Goal: Communication & Community: Connect with others

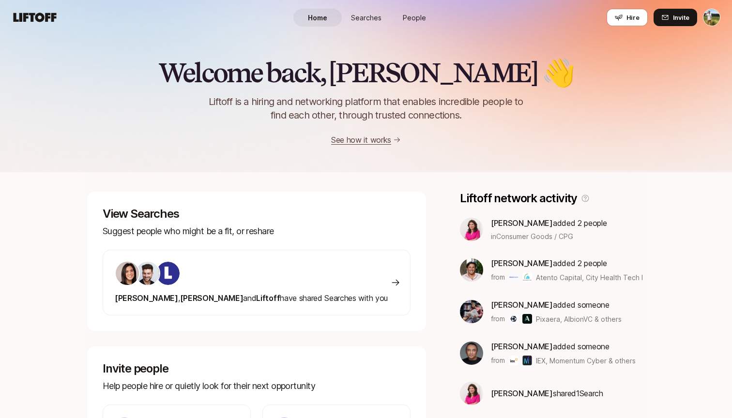
click at [712, 15] on html "Home Searches People Hire Home Searches People Hire Hire Invite Welcome back, […" at bounding box center [366, 209] width 732 height 418
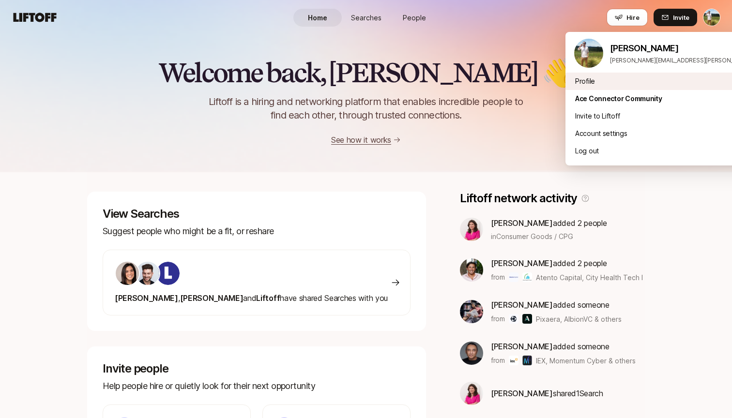
click at [620, 87] on div "Profile" at bounding box center [685, 81] width 240 height 17
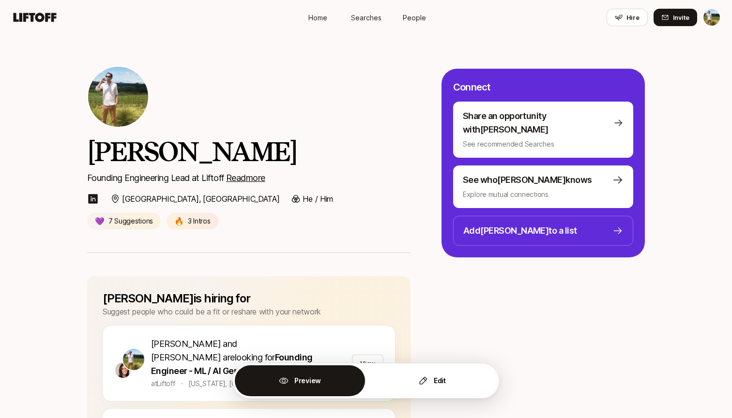
click at [370, 14] on span "Searches" at bounding box center [366, 18] width 30 height 10
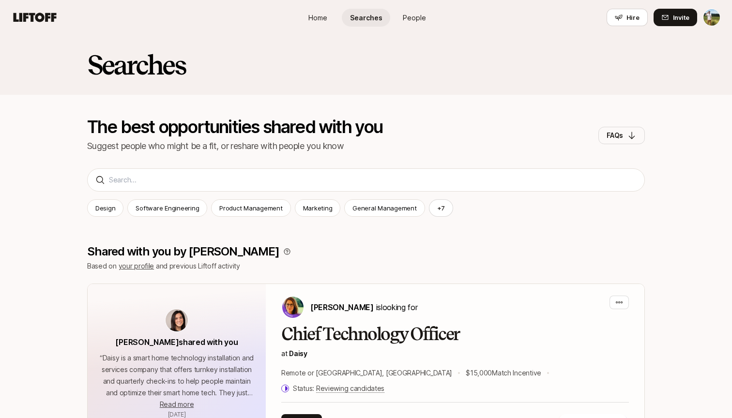
click at [709, 13] on html "Home Searches People Hire Home Searches People Hire Hire Invite Searches The be…" at bounding box center [366, 209] width 732 height 418
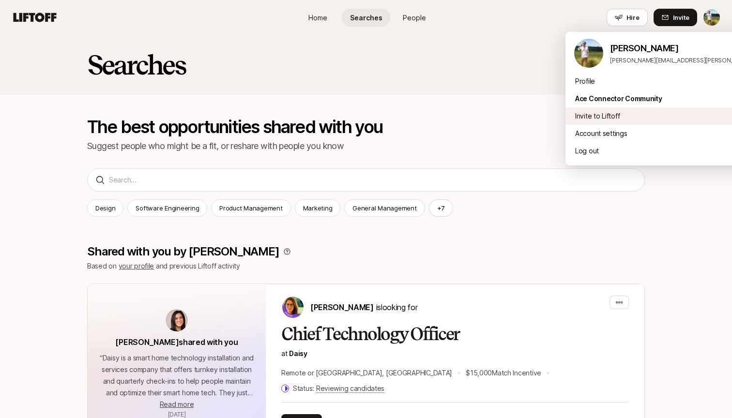
click at [592, 120] on div "Invite to Liftoff" at bounding box center [685, 115] width 240 height 17
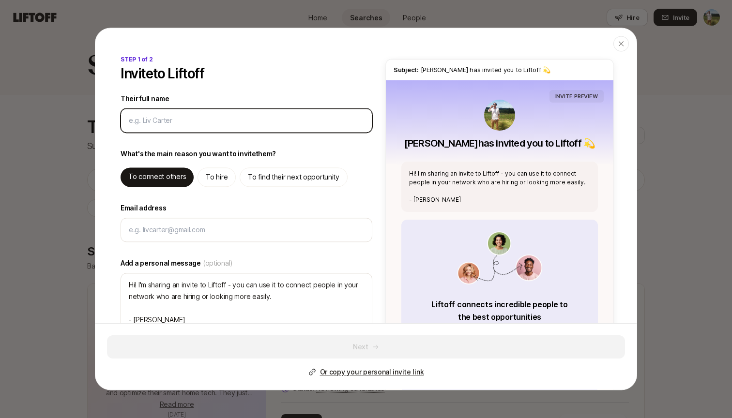
click at [250, 125] on input "Their full name" at bounding box center [246, 121] width 235 height 12
type input "T"
type textarea "x"
type input "[PERSON_NAME]"
type textarea "x"
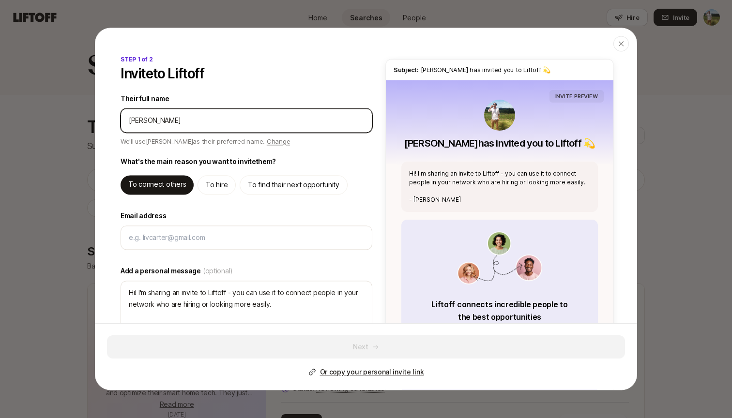
type input "Tyl"
type textarea "x"
type input "Tyle"
type textarea "x"
type input "[PERSON_NAME]"
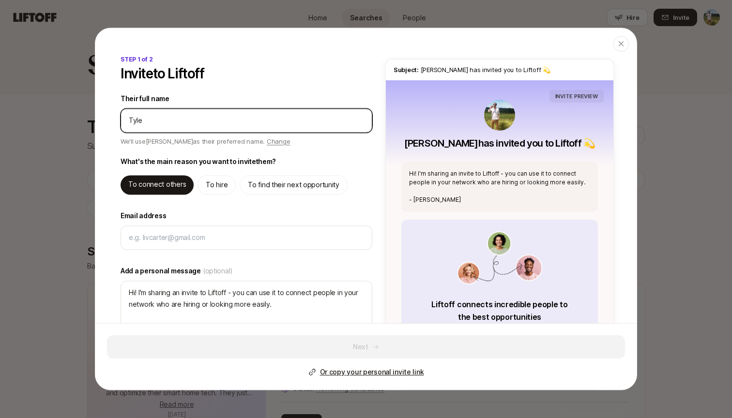
type textarea "x"
type input "[PERSON_NAME]"
type textarea "x"
type input "[PERSON_NAME]"
type textarea "x"
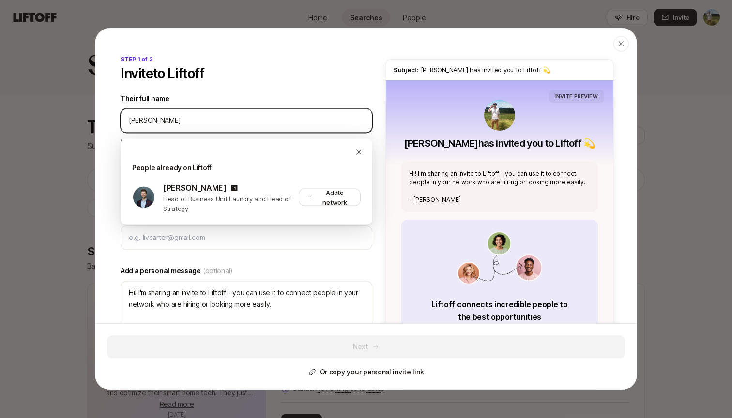
type input "[PERSON_NAME]"
type textarea "x"
type input "[PERSON_NAME]"
type textarea "x"
type input "[PERSON_NAME]"
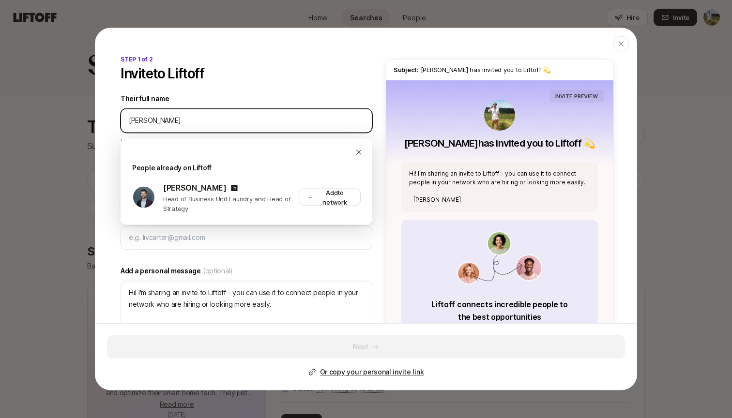
type textarea "x"
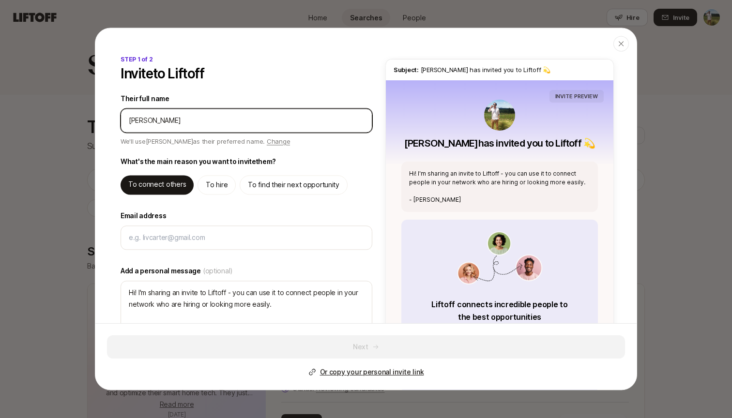
type input "[PERSON_NAME]"
type textarea "x"
type input "[PERSON_NAME]"
type textarea "x"
type input "[PERSON_NAME]"
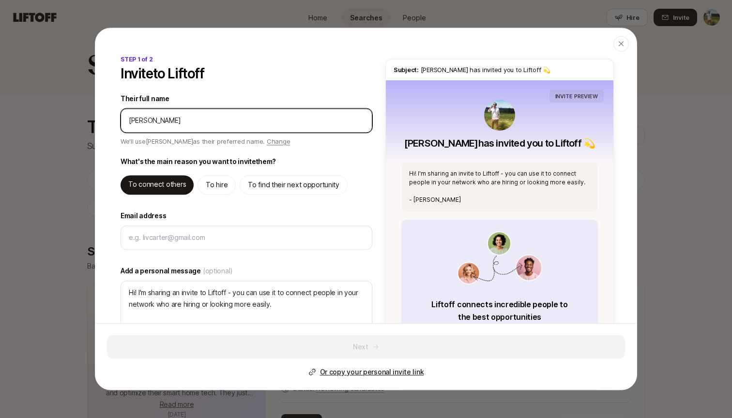
type textarea "x"
type input "[PERSON_NAME]"
type textarea "x"
type input "[PERSON_NAME]"
type textarea "x"
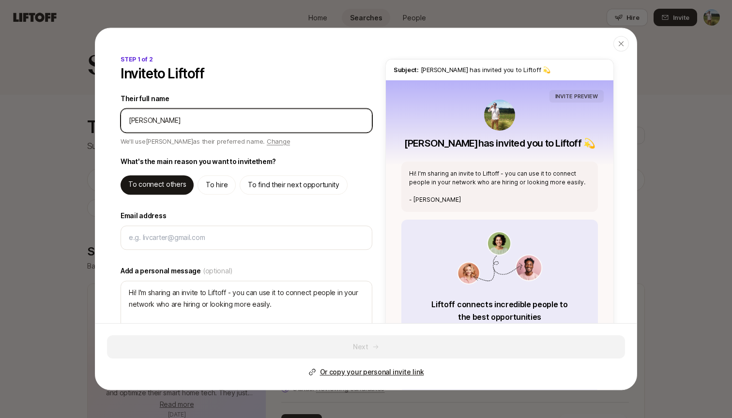
type input "[PERSON_NAME]"
type textarea "x"
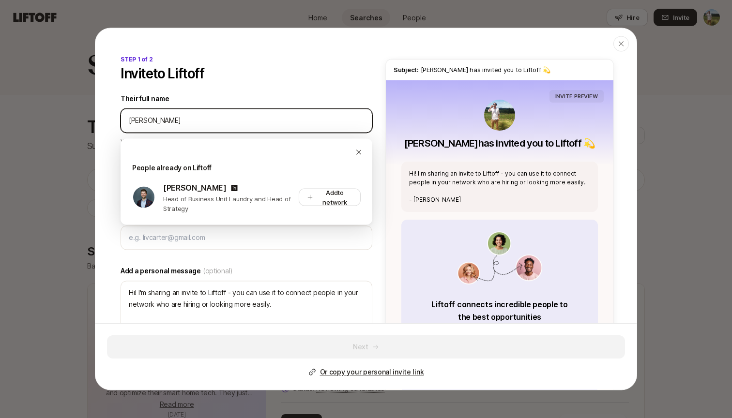
type input "[PERSON_NAME]"
type textarea "x"
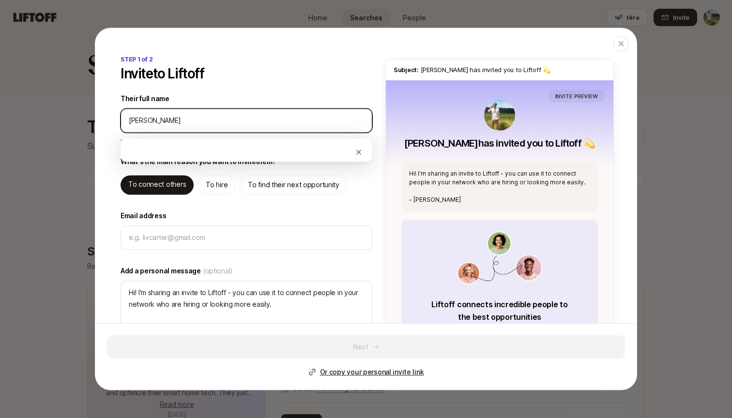
type input "[PERSON_NAME]"
type textarea "x"
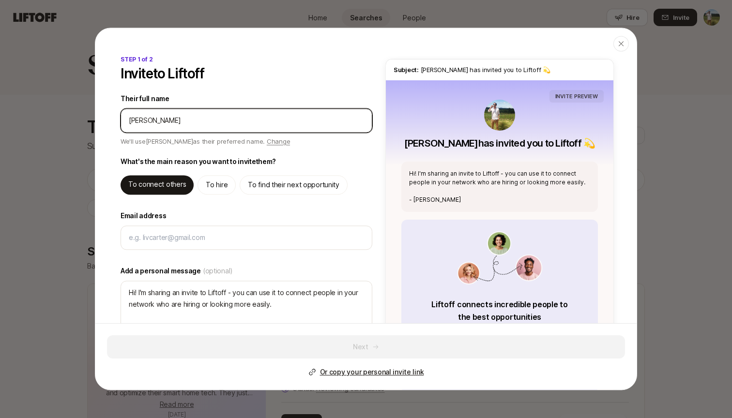
type input "[PERSON_NAME]"
type textarea "x"
type input "[PERSON_NAME]"
type textarea "x"
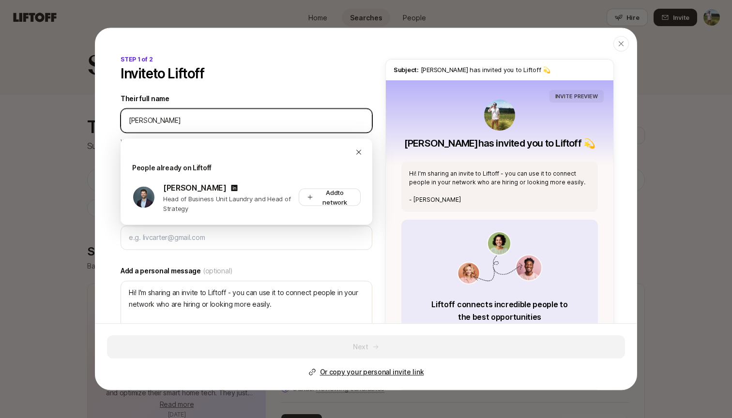
type input "[PERSON_NAME]"
type textarea "x"
type input "[PERSON_NAME]"
type textarea "x"
type input "[PERSON_NAME]"
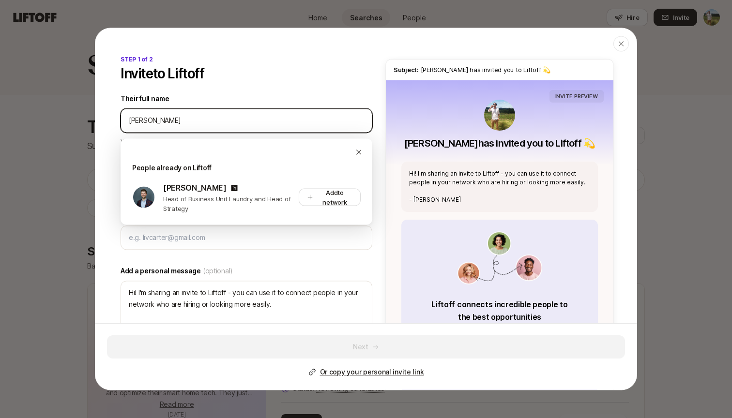
type textarea "x"
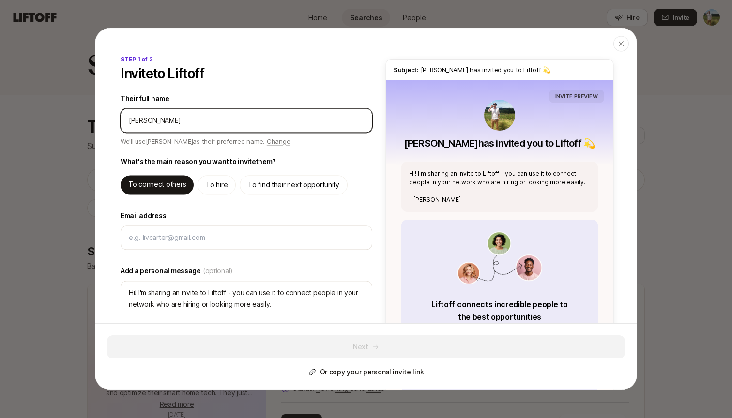
type input "[PERSON_NAME]"
type textarea "x"
type input "[PERSON_NAME]"
type textarea "x"
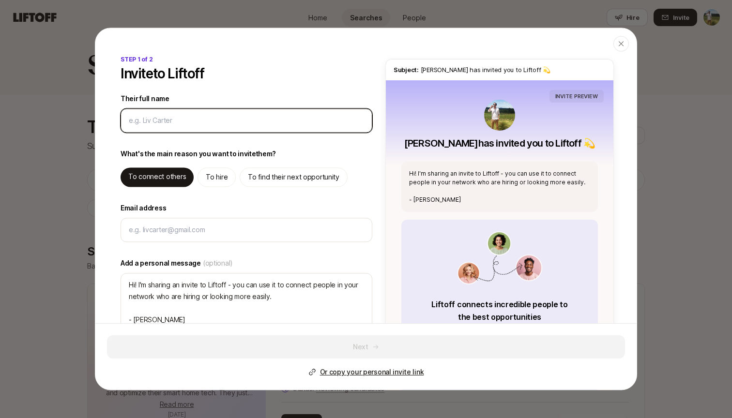
type input "T"
type textarea "x"
type input "[PERSON_NAME]"
type textarea "x"
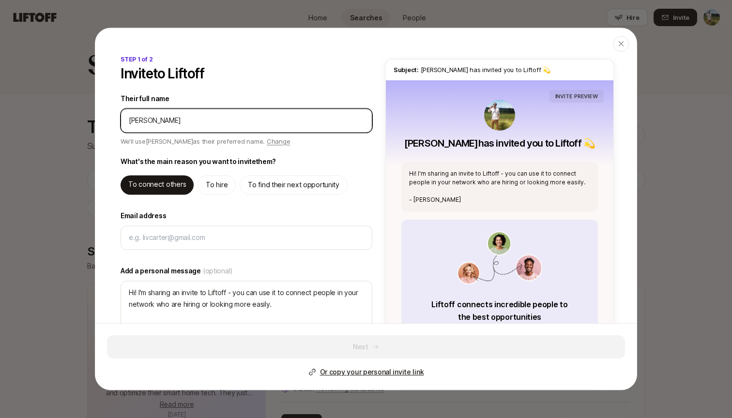
type input "Tyl"
type textarea "x"
type input "Tyle"
type textarea "x"
type input "Tyle"
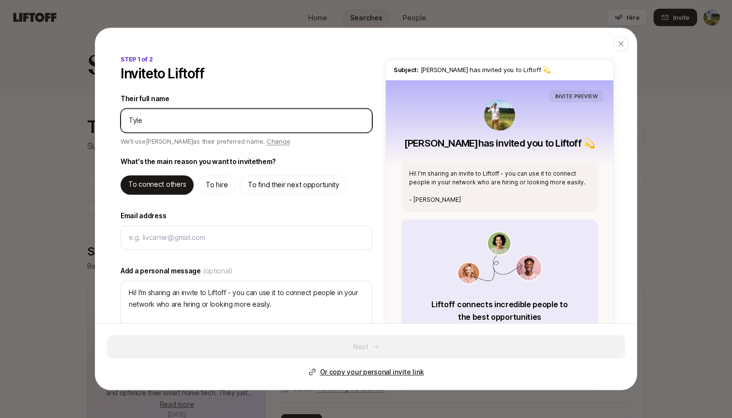
type textarea "x"
type input "Tyle r"
type textarea "x"
type input "[PERSON_NAME]"
type textarea "x"
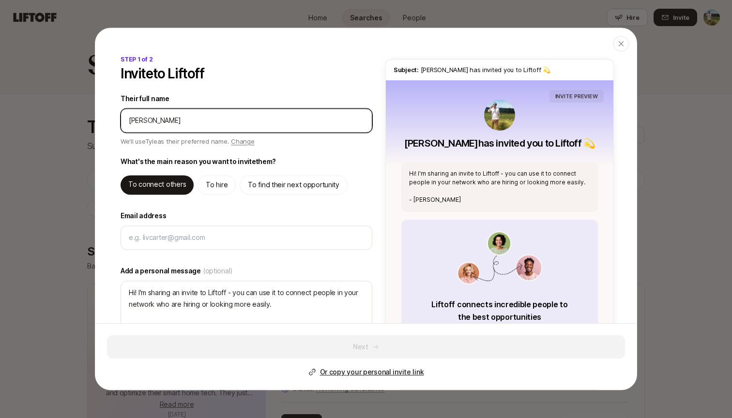
type input "Tyle r"
type textarea "x"
type input "Tyle"
type textarea "x"
type input "Tyle"
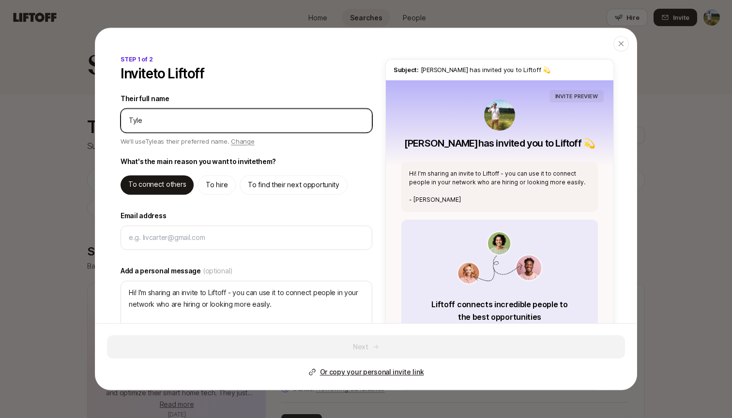
type textarea "x"
type input "[PERSON_NAME]"
type textarea "x"
type input "[PERSON_NAME]"
type textarea "x"
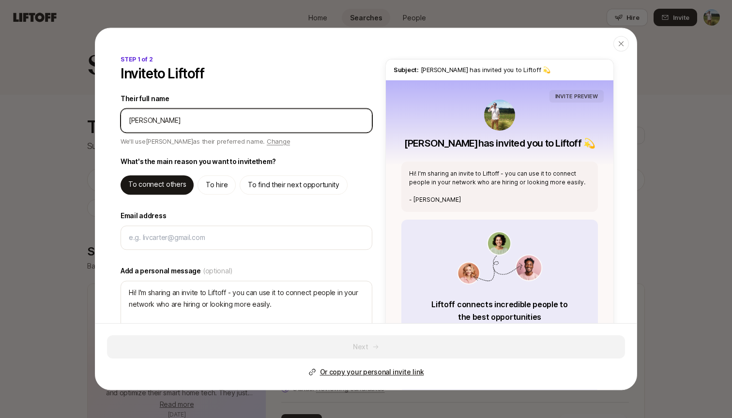
type input "[PERSON_NAME]"
type textarea "x"
type input "[PERSON_NAME]"
type textarea "x"
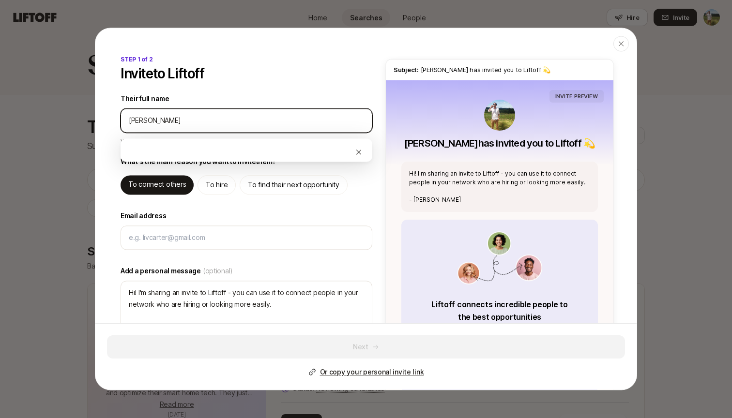
type input "[PERSON_NAME]"
type textarea "x"
type input "[PERSON_NAME]"
type textarea "x"
type input "[PERSON_NAME]"
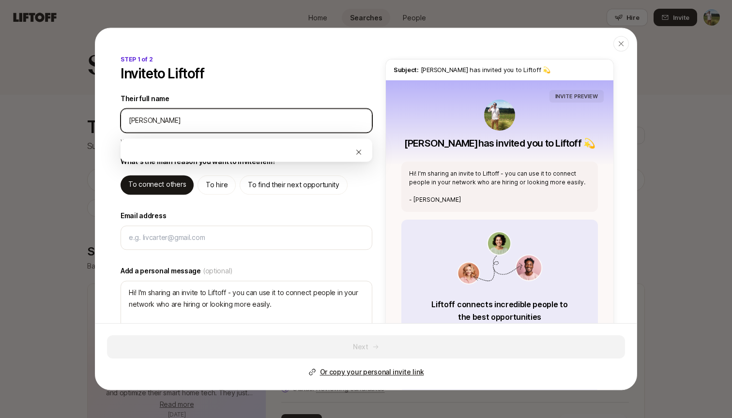
type textarea "x"
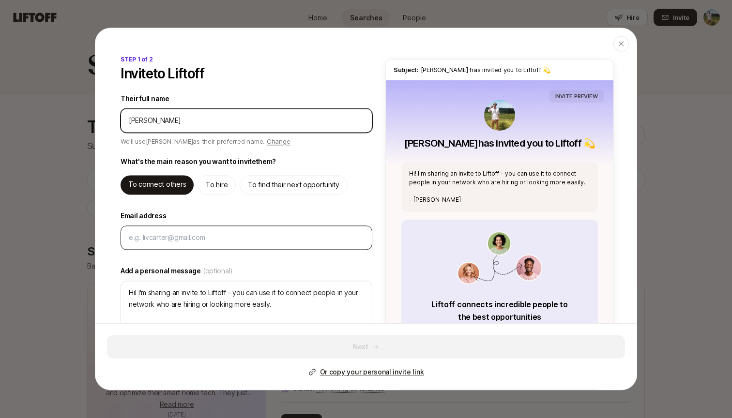
type input "[PERSON_NAME]"
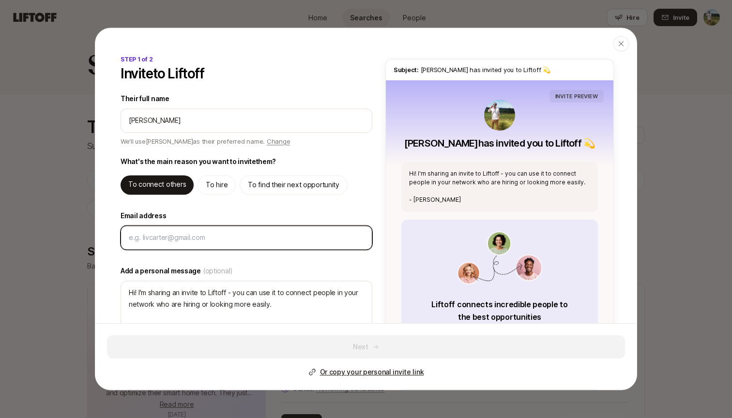
type textarea "Hi [PERSON_NAME]! I'm sharing an invite to Liftoff - you can use it to connect …"
type textarea "x"
click at [209, 238] on input "Email address" at bounding box center [246, 238] width 235 height 12
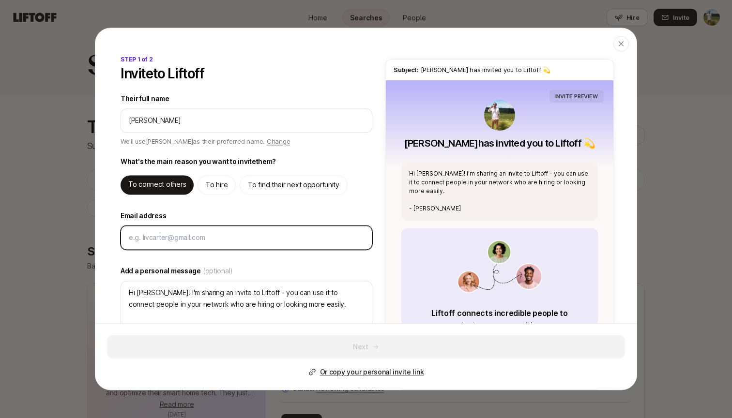
type input "t"
type textarea "x"
type input "ty"
type textarea "x"
type input "tyt"
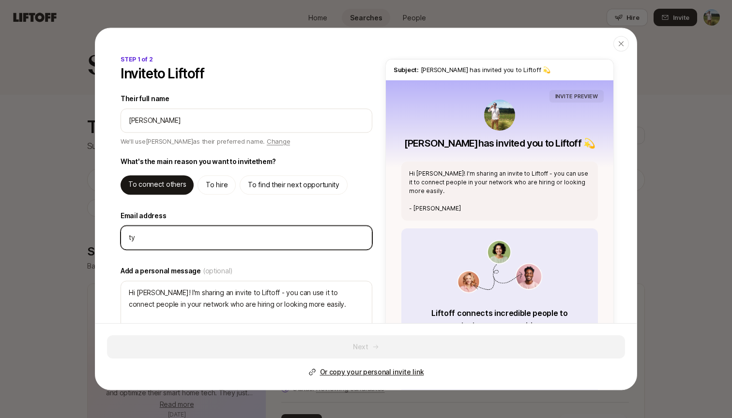
type textarea "x"
type input "tytl"
type textarea "x"
type input "tyt"
type textarea "x"
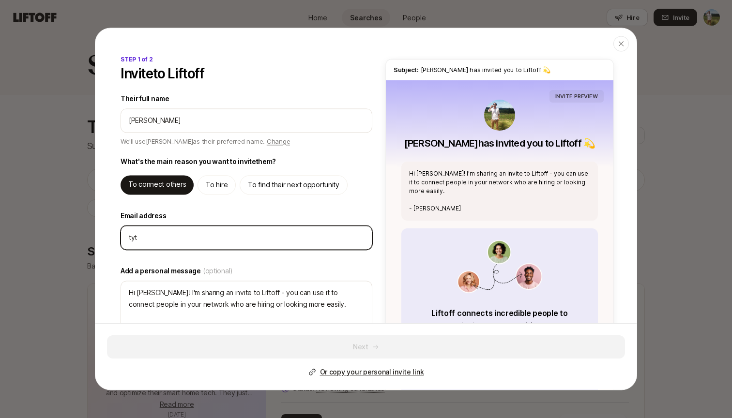
type input "ty"
type textarea "x"
type input "t"
type textarea "x"
type input "tt"
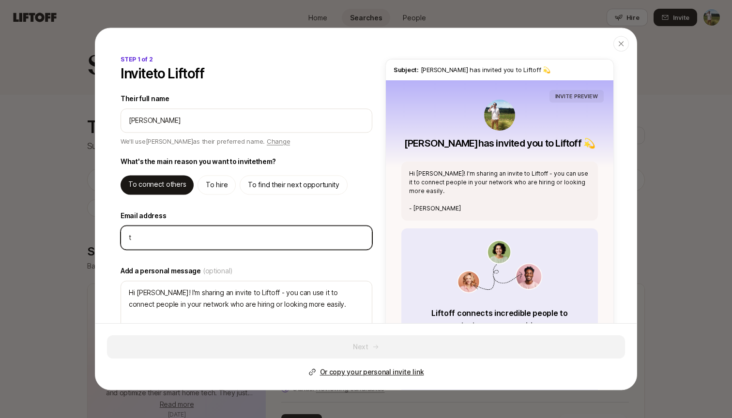
type textarea "x"
type input "ttl"
type textarea "x"
type input "tt"
type textarea "x"
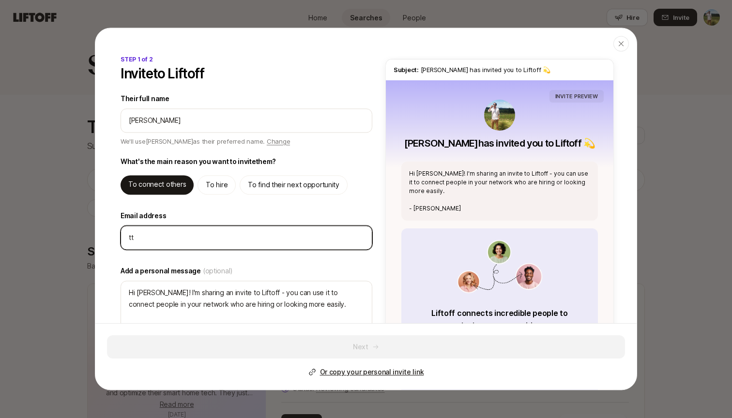
type input "t"
type textarea "x"
type input "ty"
type textarea "x"
type input "tyl"
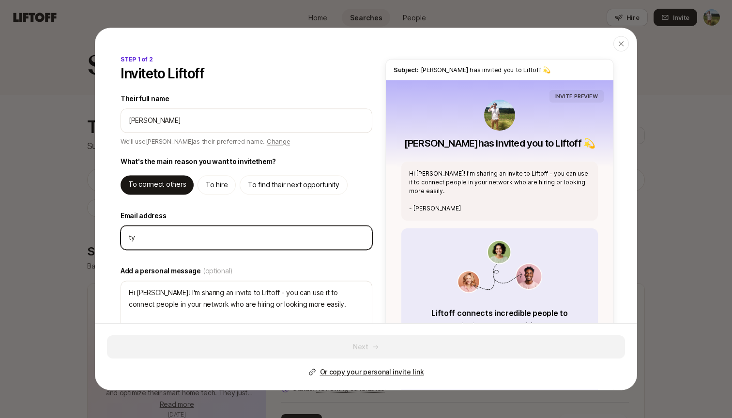
type textarea "x"
type input "tyle"
type textarea "x"
type input "[PERSON_NAME]"
type textarea "x"
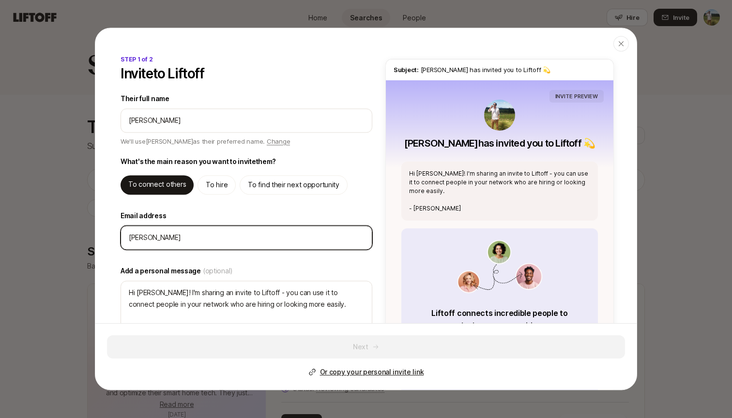
type input "tyler+"
type textarea "x"
type input "[PERSON_NAME]+a"
type textarea "x"
type input "[PERSON_NAME]+ab"
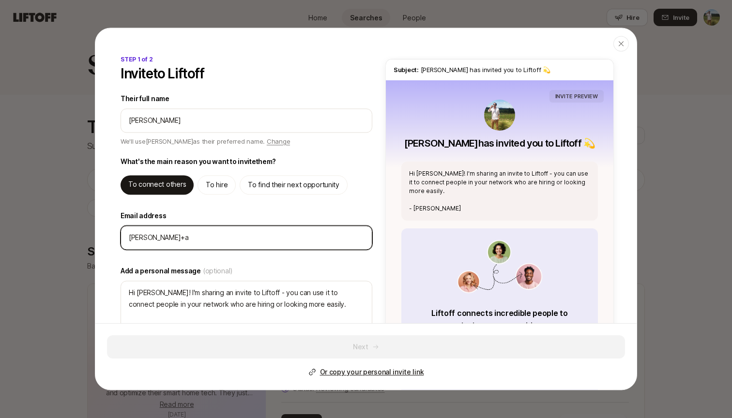
type textarea "x"
type input "[PERSON_NAME]+abc"
type textarea "x"
type input "tyler+abc1"
type textarea "x"
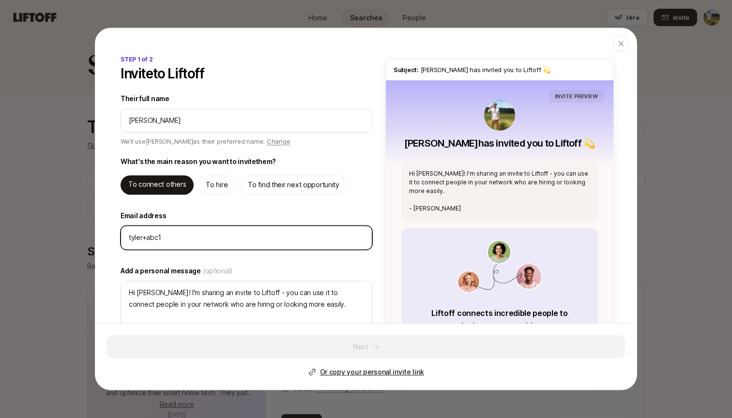
type input "[PERSON_NAME]+abc12"
type textarea "x"
type input "tyler+abc123"
type textarea "x"
type input "tyler+abc1232"
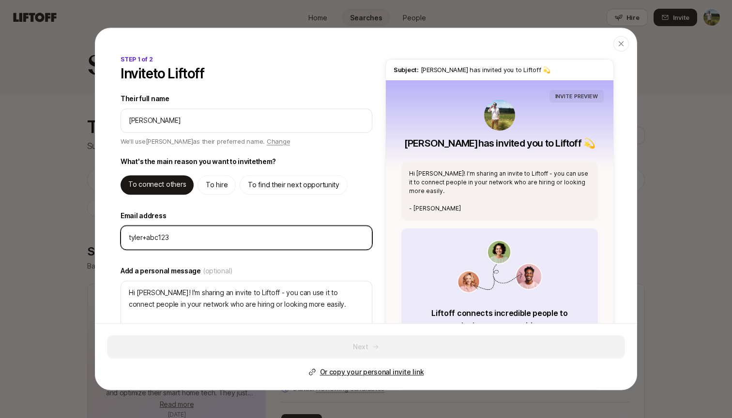
type textarea "x"
type input "[PERSON_NAME]+abc1232l"
type textarea "x"
type input "tyler+abc1232li"
type textarea "x"
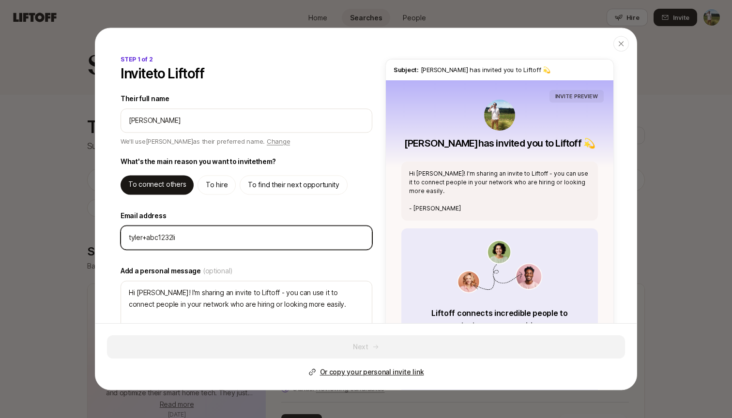
type input "tyler+abc1232lif"
type textarea "x"
type input "tyler+abc1232li"
type textarea "x"
type input "[PERSON_NAME]+abc1232l"
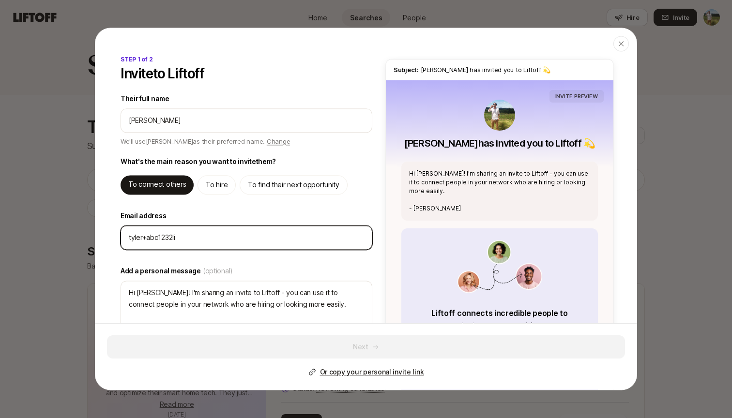
type textarea "x"
type input "tyler+abc1232"
type textarea "x"
type input "tyler+abc123"
type textarea "x"
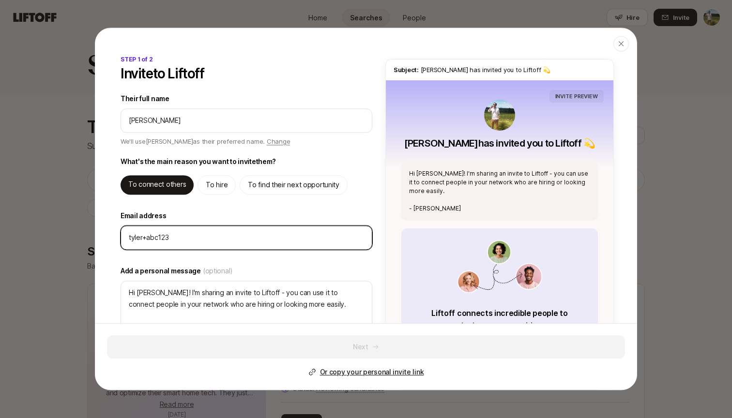
type input "tyler+abc123@"
type textarea "x"
type input "tyler+abc123@l"
type textarea "x"
type input "tyler+abc123@li"
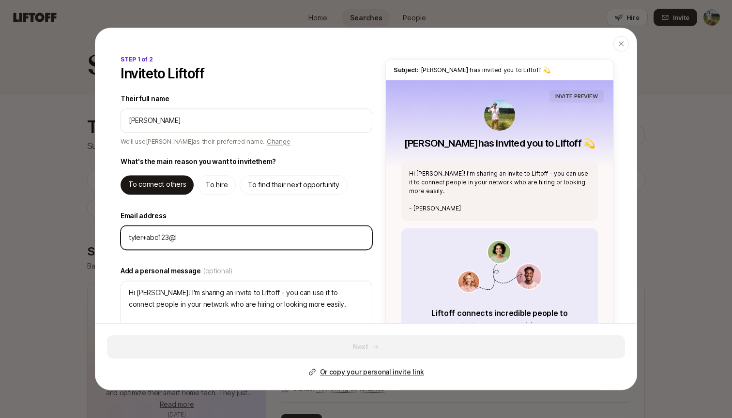
type textarea "x"
type input "tyler+abc123@lif"
type textarea "x"
type input "tyler+abc123@lift"
type textarea "x"
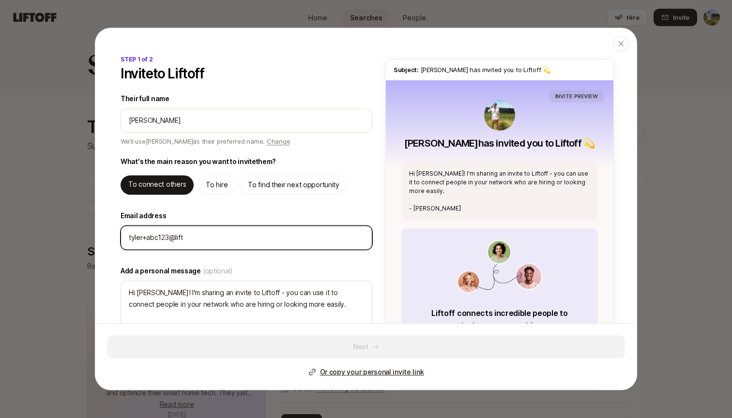
type input "tyler+abc123@[PERSON_NAME]"
type textarea "x"
type input "tyler+abc123@liftof"
type textarea "x"
type input "tyler+abc123@liftoff"
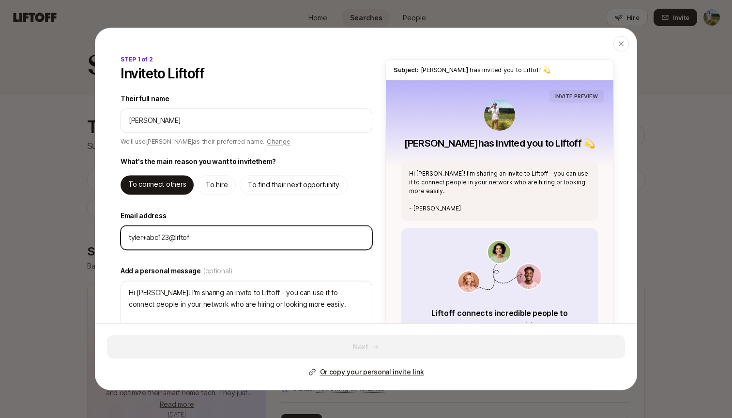
type textarea "x"
type input "tyler+abc123@liftoff."
type textarea "x"
type input "tyler+abc123@liftoff.x"
type textarea "x"
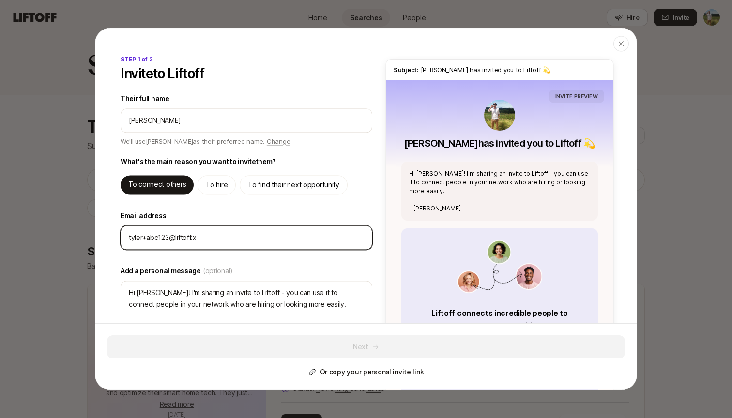
type input "[EMAIL_ADDRESS]"
type textarea "x"
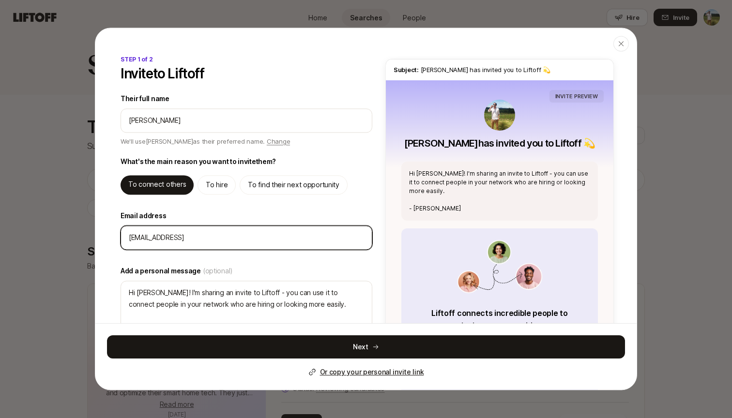
type input "[EMAIL_ADDRESS][DOMAIN_NAME]"
type textarea "x"
type input "[EMAIL_ADDRESS][DOMAIN_NAME]"
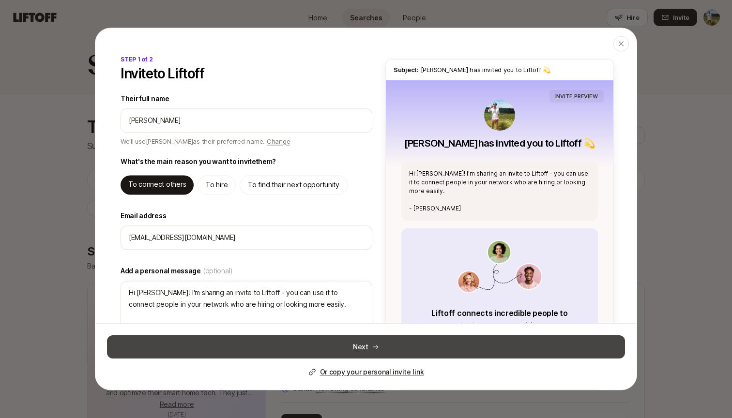
click at [297, 347] on button "Next" at bounding box center [366, 347] width 518 height 23
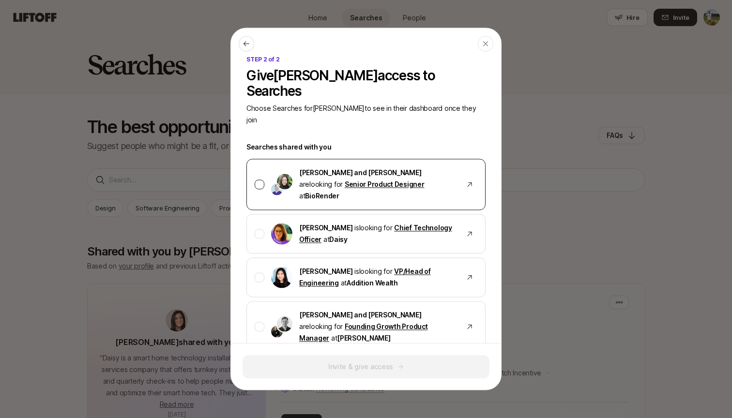
click at [259, 180] on div at bounding box center [260, 185] width 10 height 10
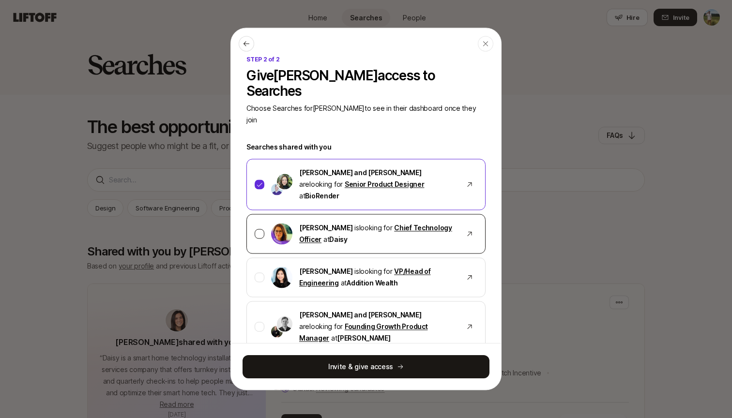
click at [259, 229] on div at bounding box center [260, 234] width 10 height 10
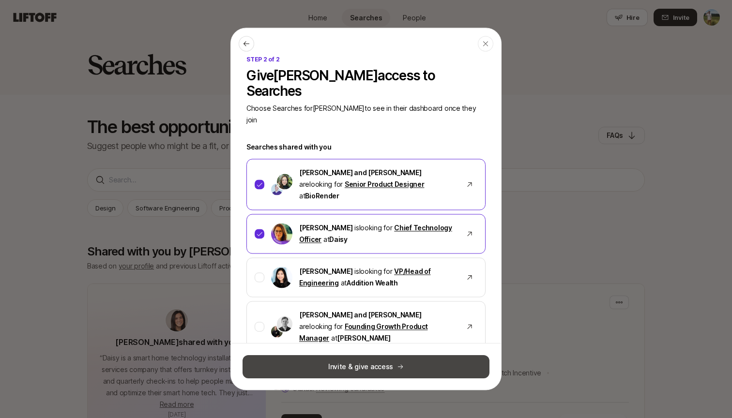
click at [314, 370] on button "Invite & give access" at bounding box center [366, 366] width 247 height 23
